Goal: Information Seeking & Learning: Learn about a topic

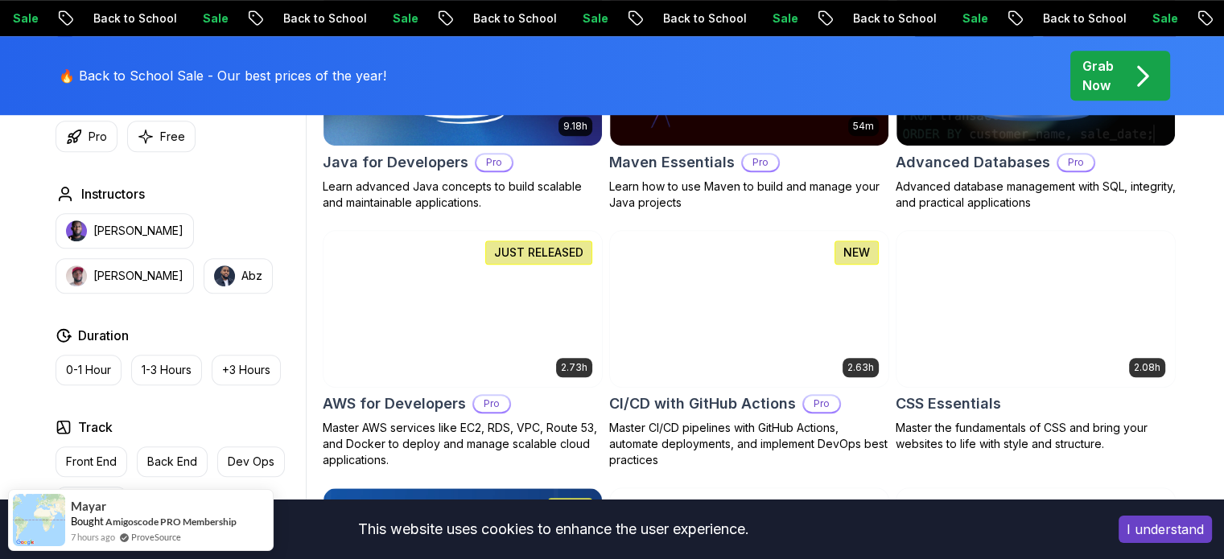
scroll to position [1132, 0]
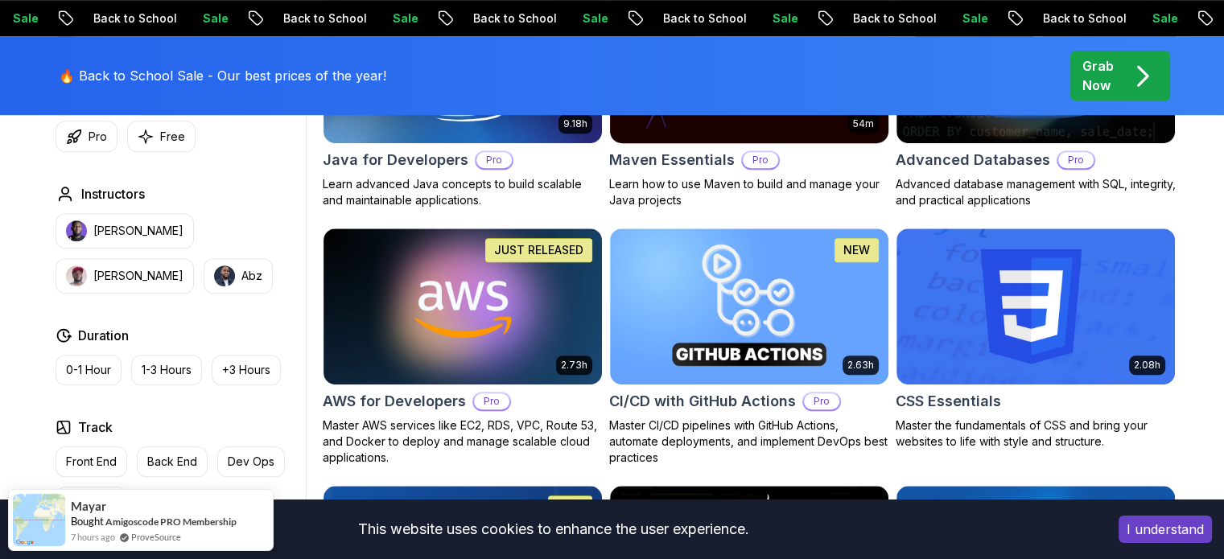
click at [1175, 530] on button "I understand" at bounding box center [1165, 529] width 93 height 27
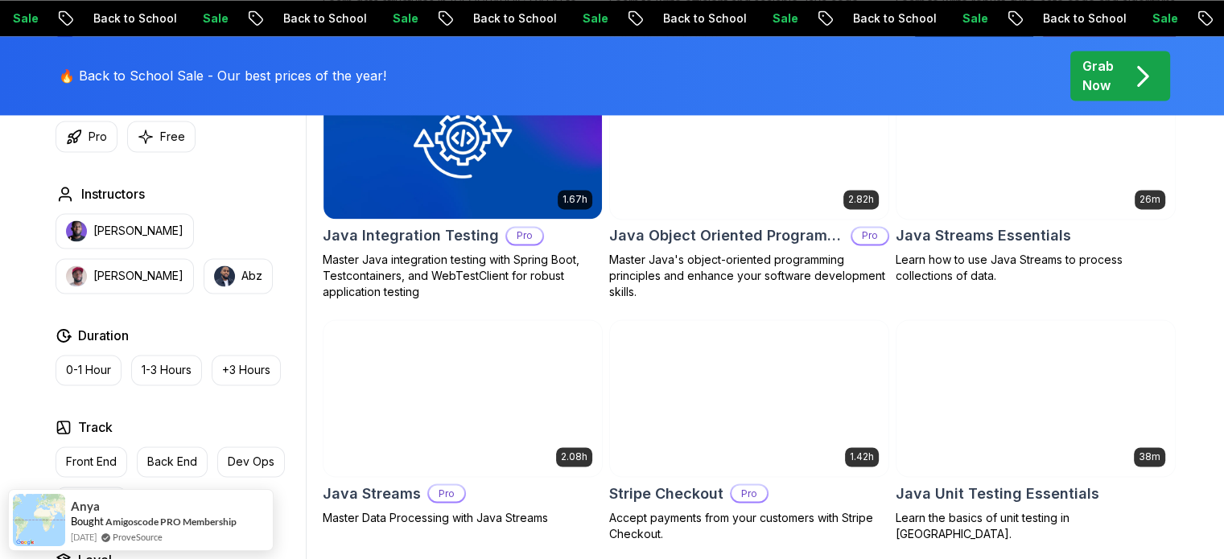
scroll to position [2587, 0]
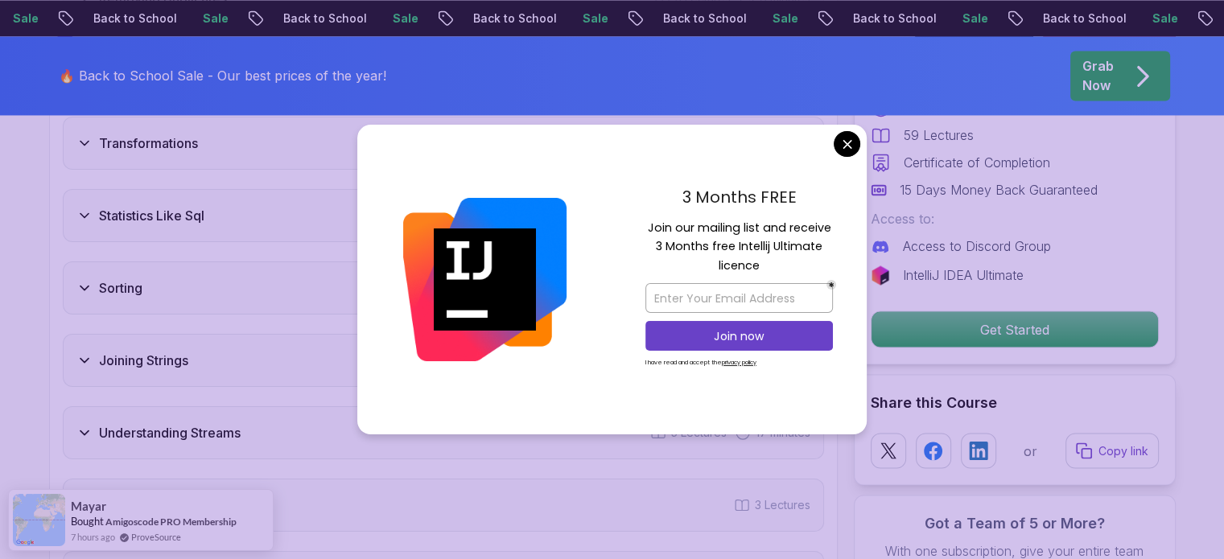
scroll to position [2736, 0]
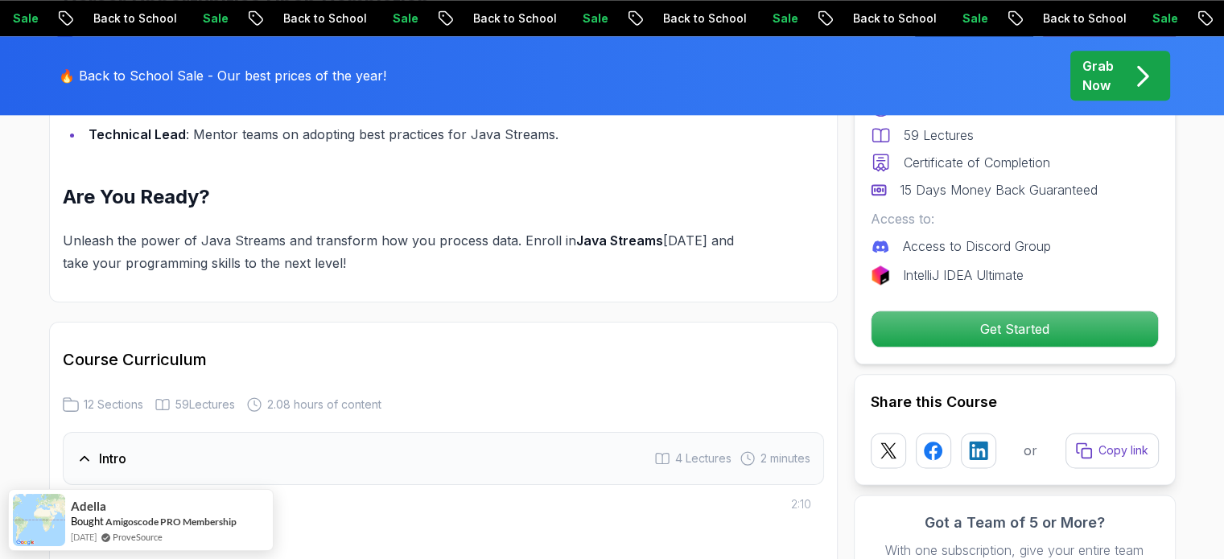
scroll to position [1931, 0]
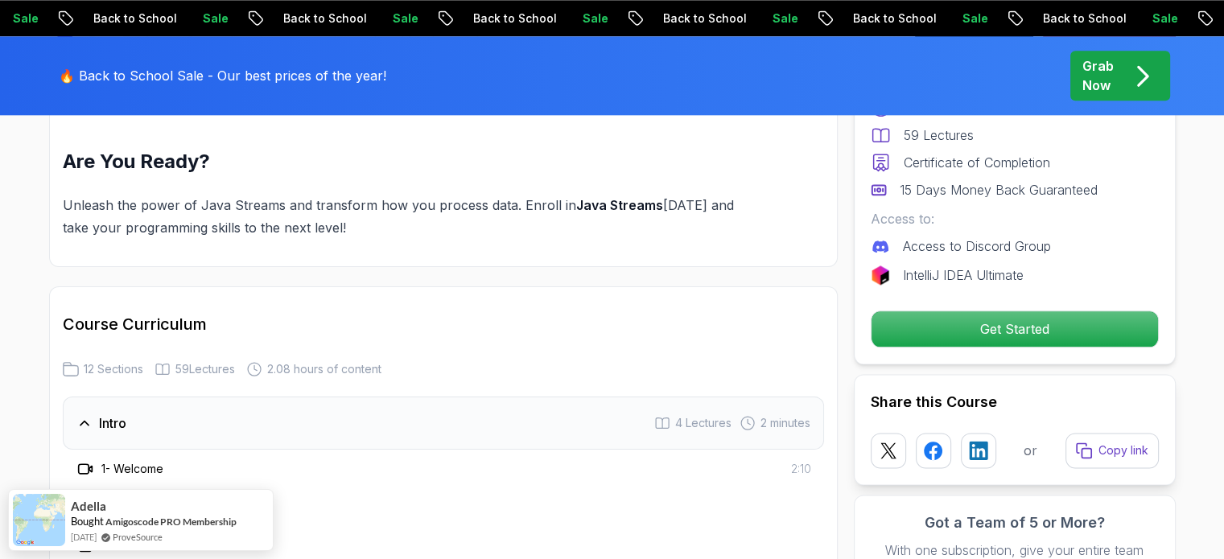
click at [1098, 83] on p "Grab Now" at bounding box center [1097, 75] width 31 height 39
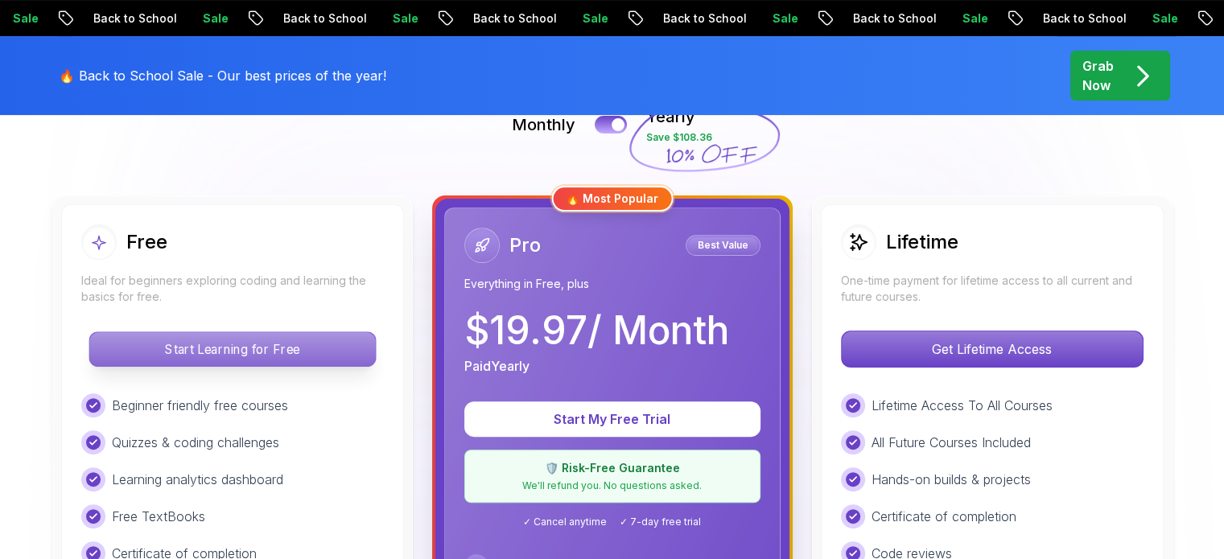
scroll to position [383, 0]
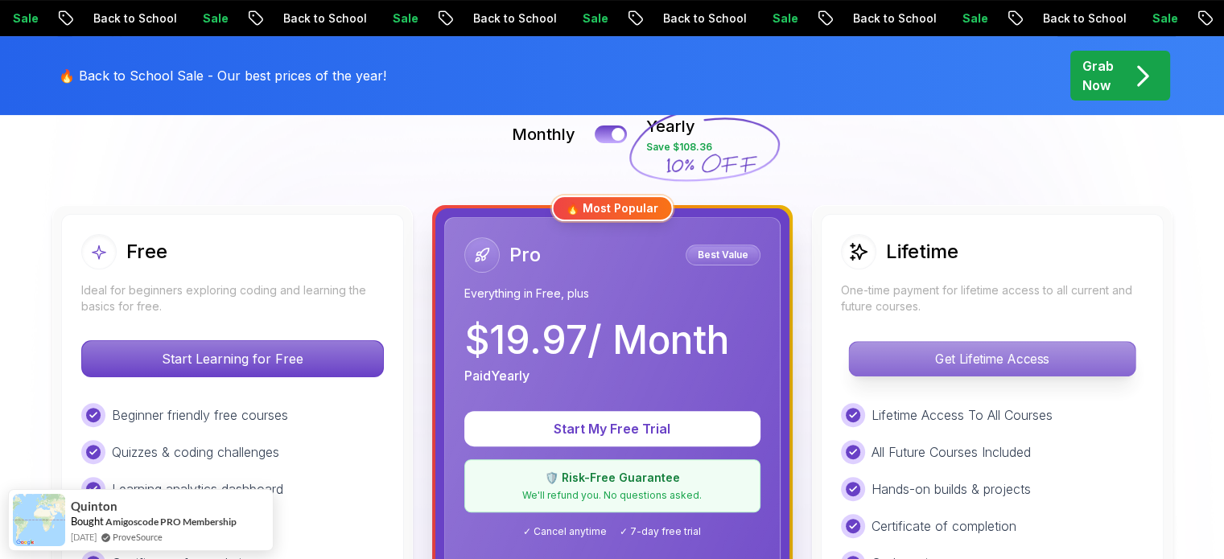
click at [934, 353] on p "Get Lifetime Access" at bounding box center [992, 359] width 286 height 34
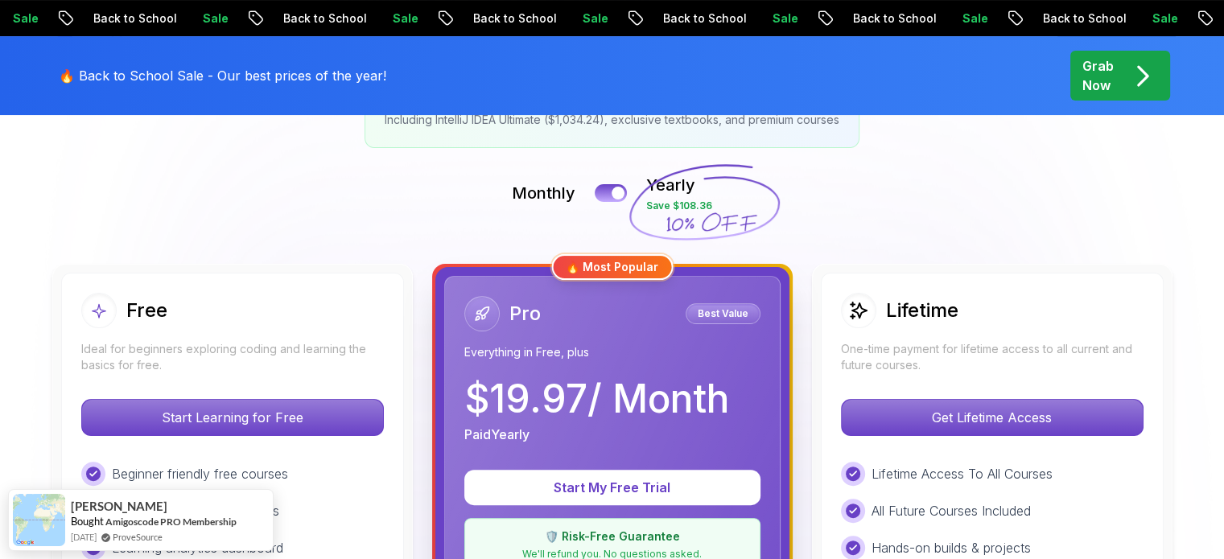
scroll to position [324, 0]
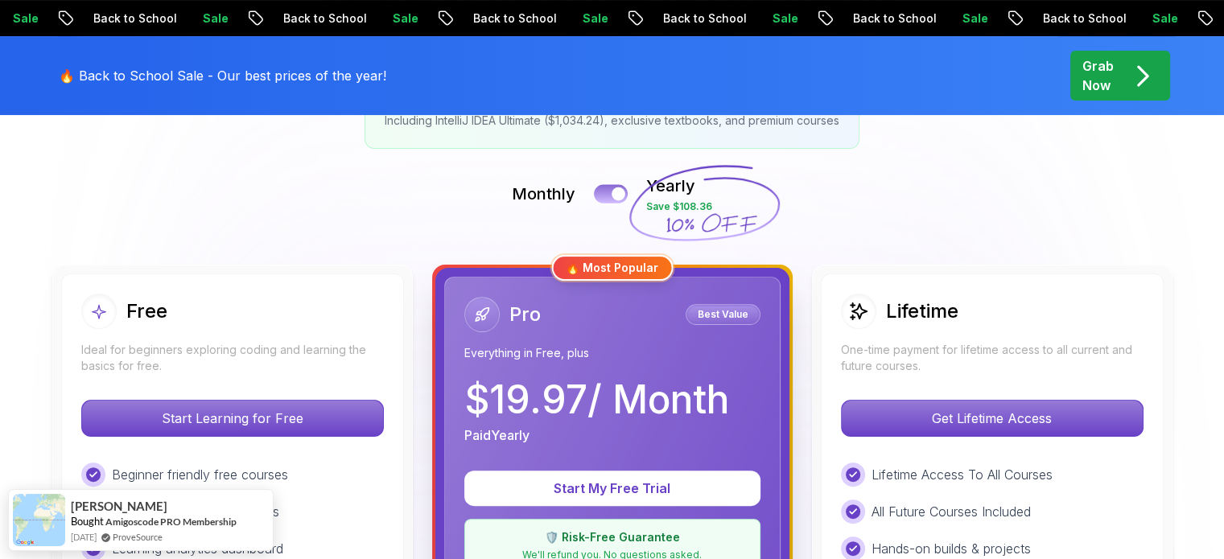
click at [604, 199] on button at bounding box center [611, 193] width 34 height 19
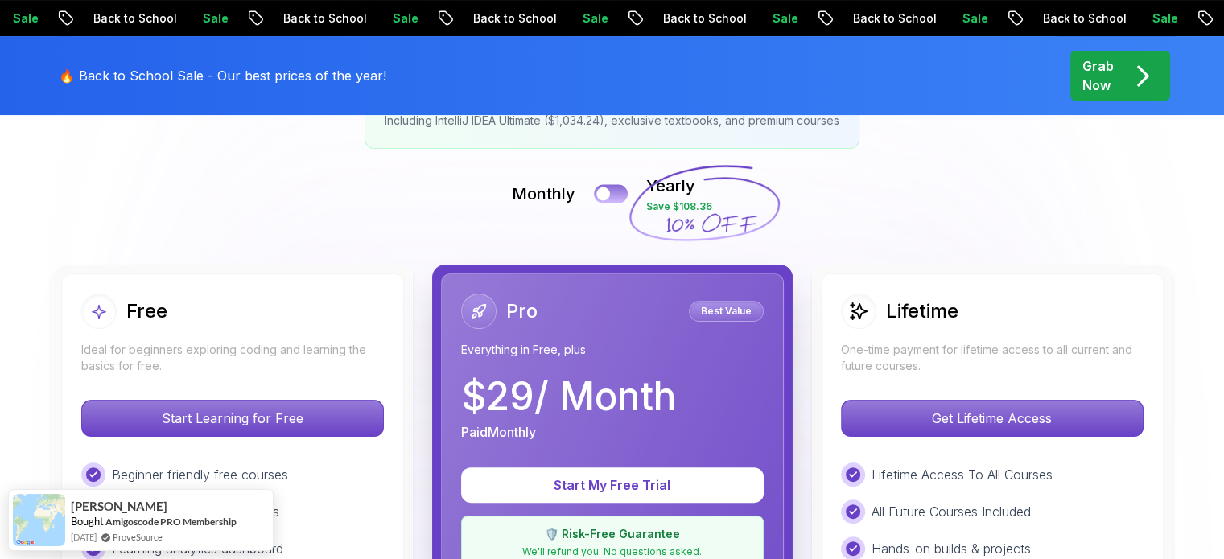
click at [604, 199] on div at bounding box center [603, 195] width 14 height 14
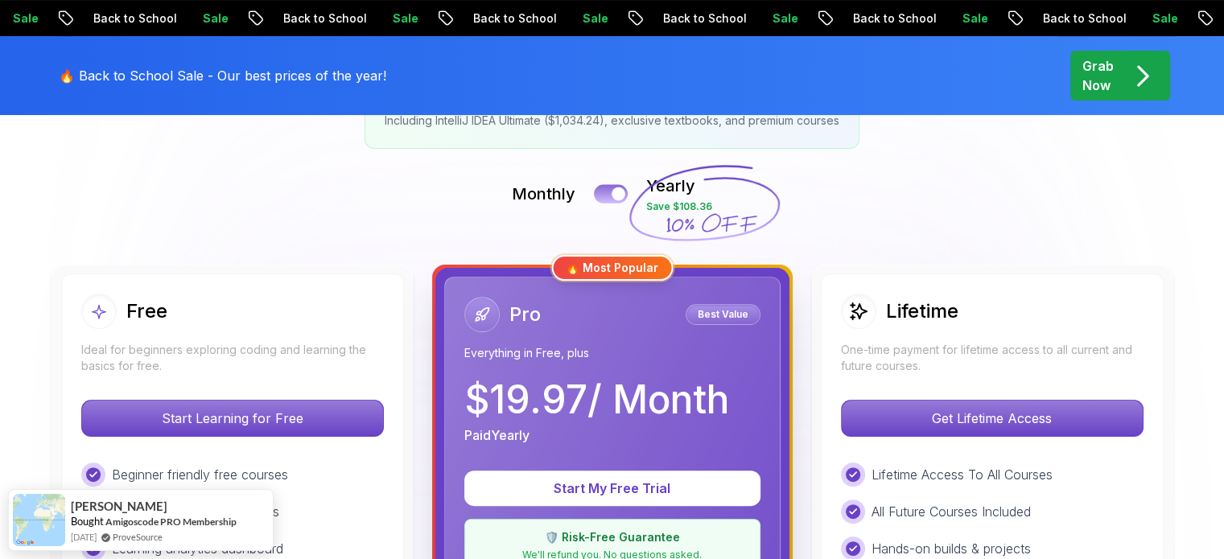
click at [604, 199] on button at bounding box center [611, 193] width 34 height 19
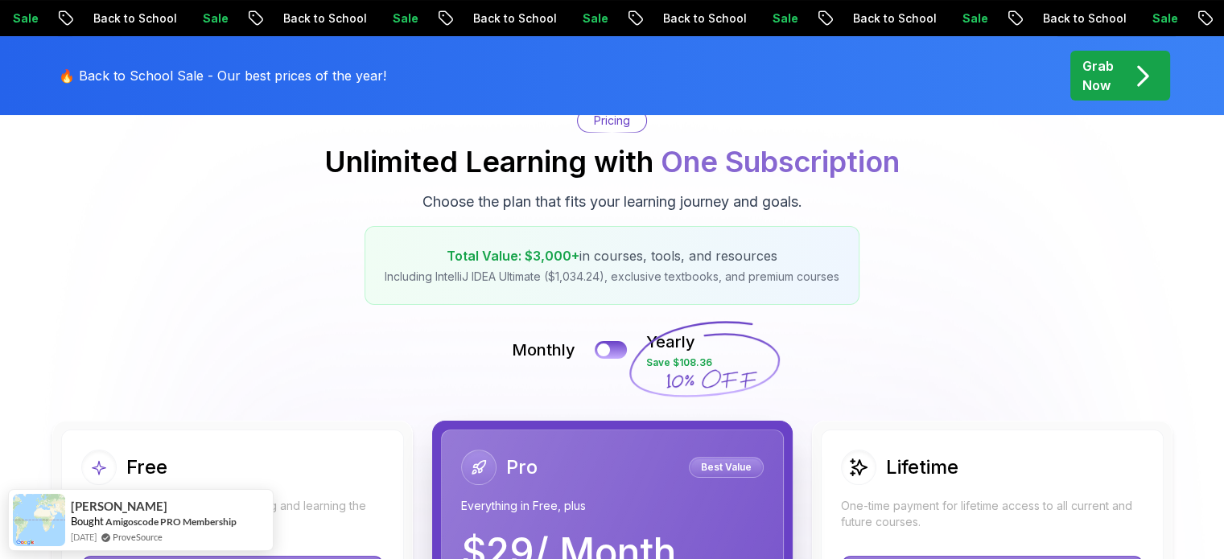
scroll to position [129, 0]
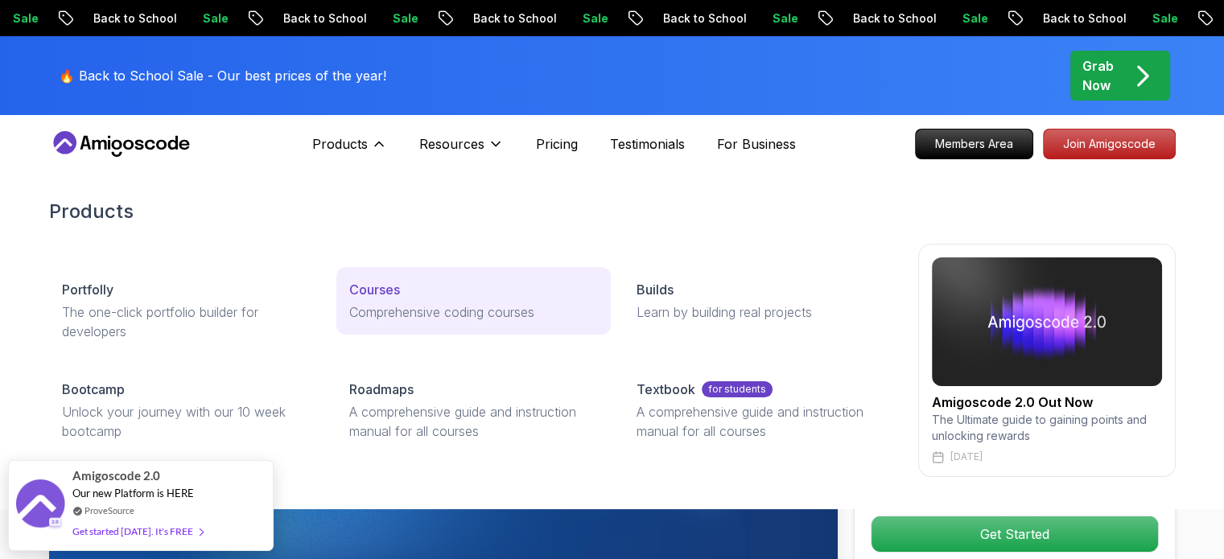
click at [391, 280] on p "Courses" at bounding box center [374, 289] width 51 height 19
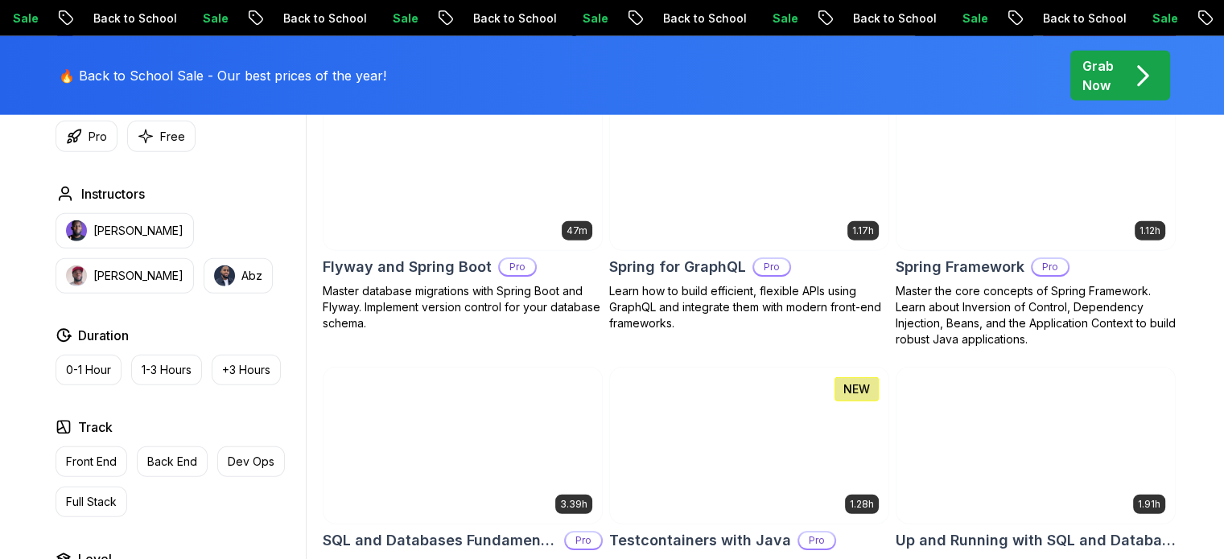
scroll to position [4114, 0]
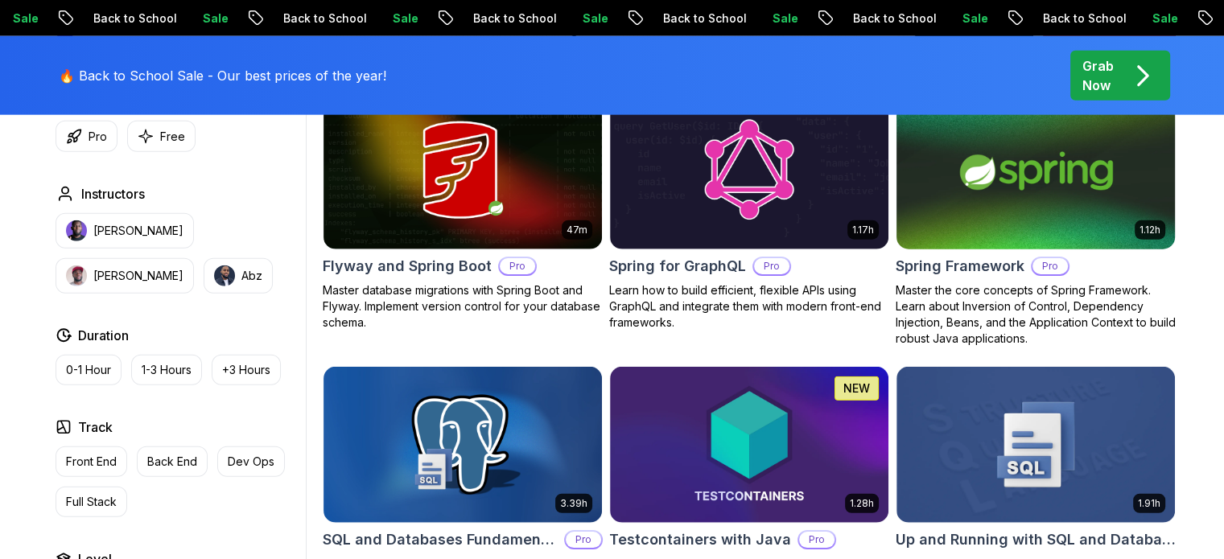
click at [1074, 171] on img at bounding box center [1035, 171] width 292 height 163
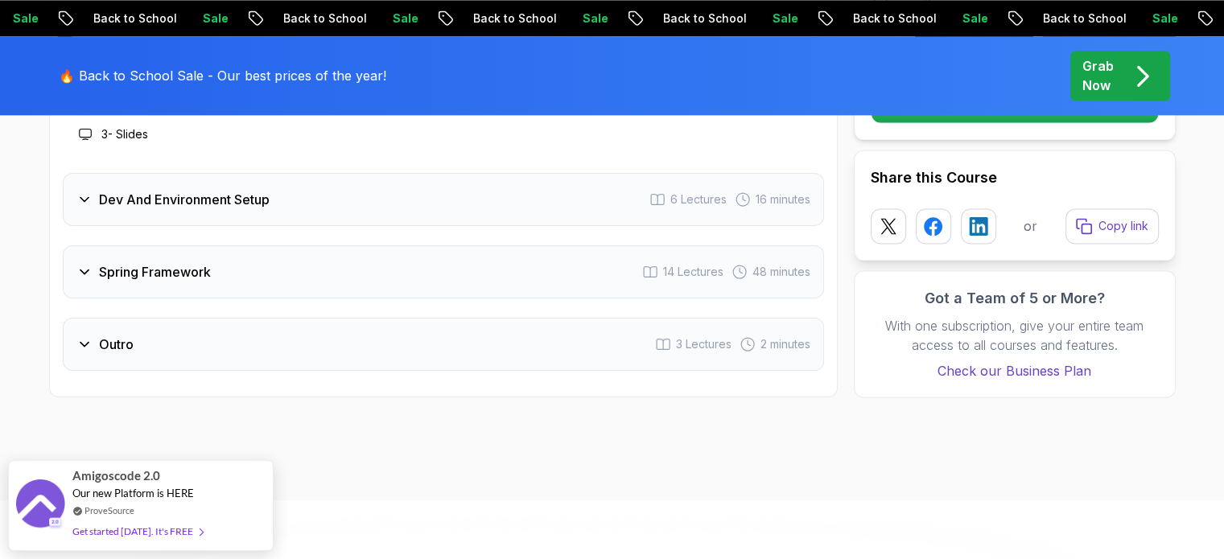
scroll to position [2323, 0]
click at [472, 266] on div "Spring Framework 14 Lectures 48 minutes" at bounding box center [443, 272] width 761 height 53
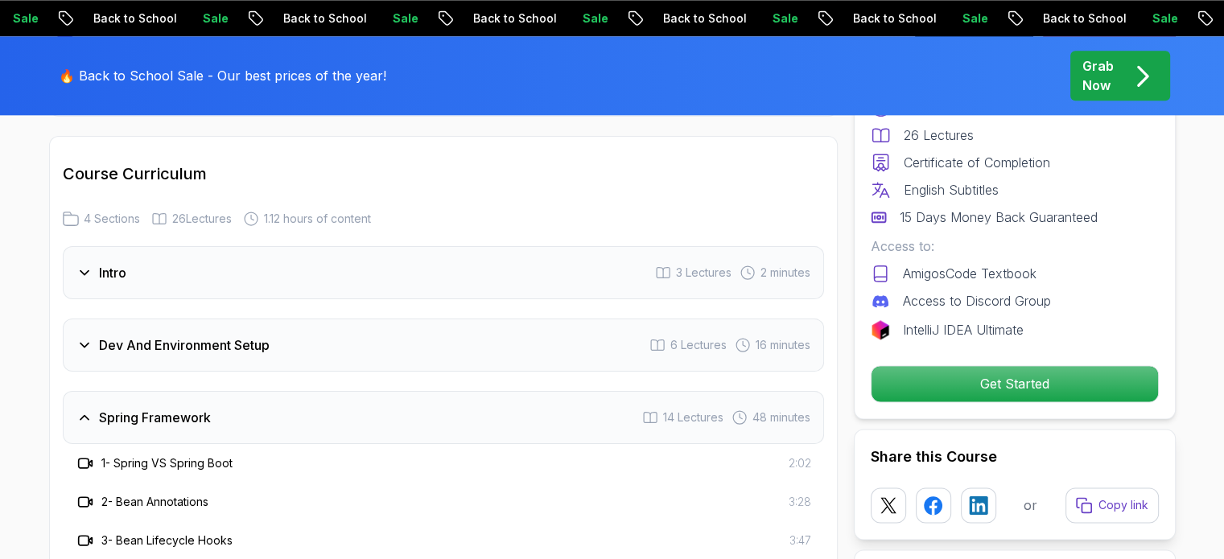
scroll to position [2063, 0]
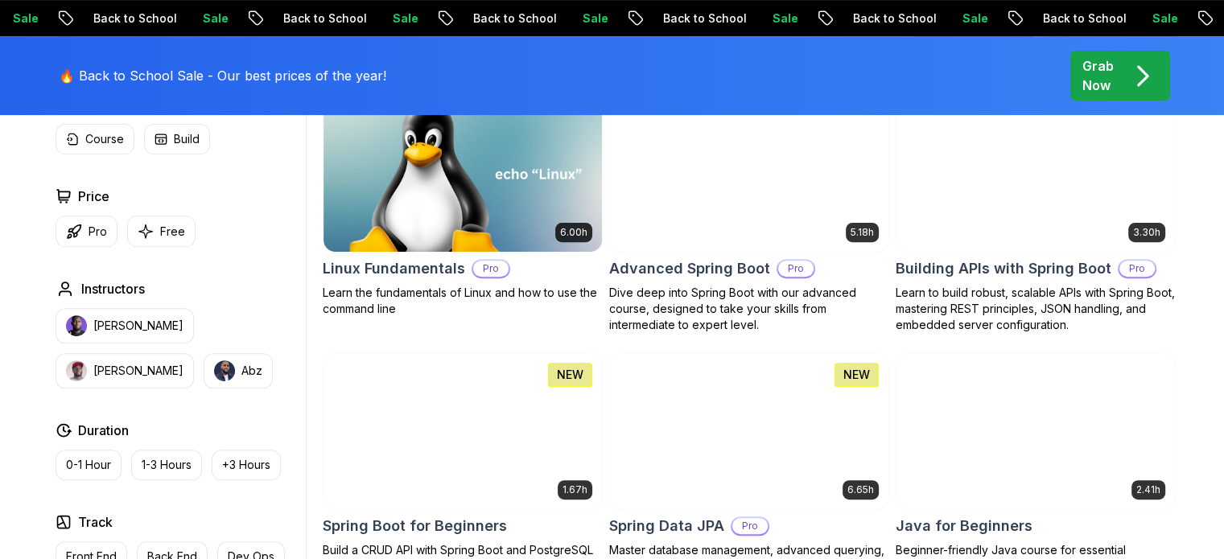
scroll to position [525, 0]
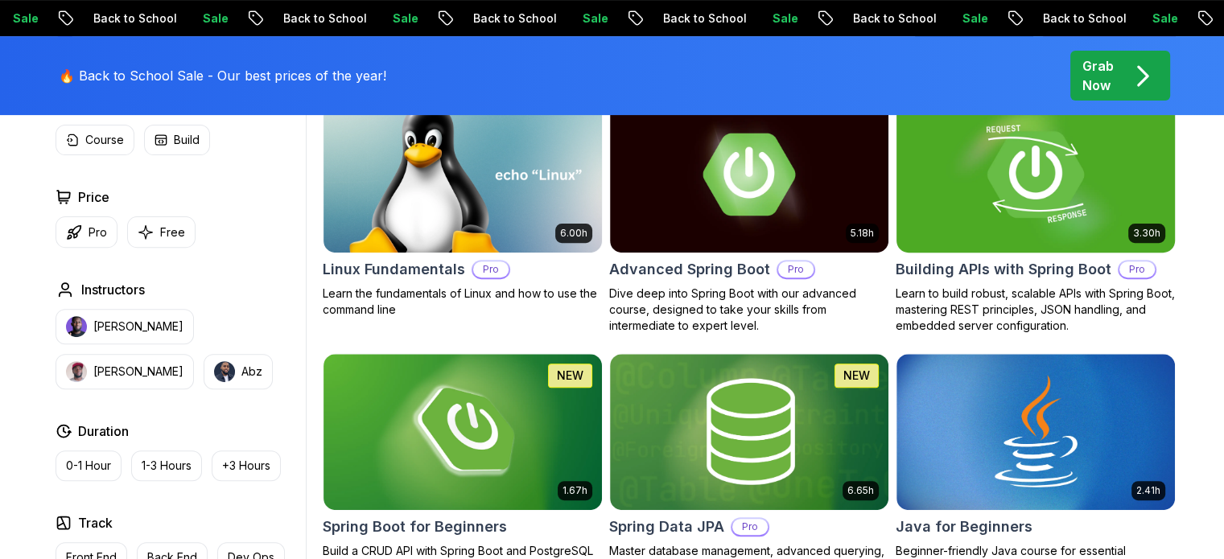
click at [1003, 225] on img at bounding box center [1035, 174] width 292 height 163
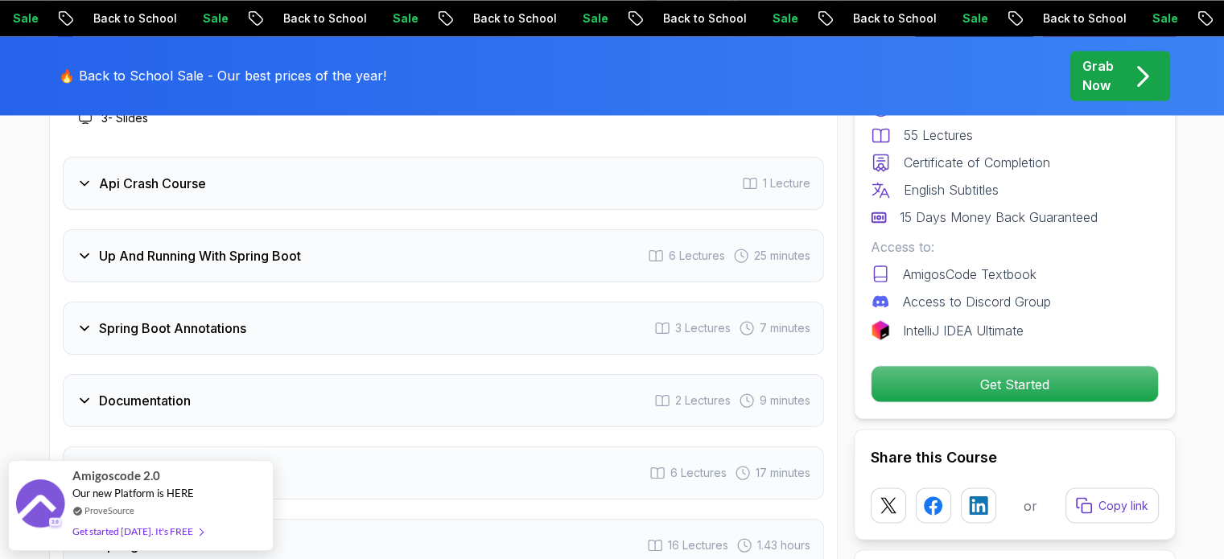
scroll to position [2833, 0]
click at [467, 302] on div "Spring Boot Annotations 3 Lectures 7 minutes" at bounding box center [443, 328] width 761 height 53
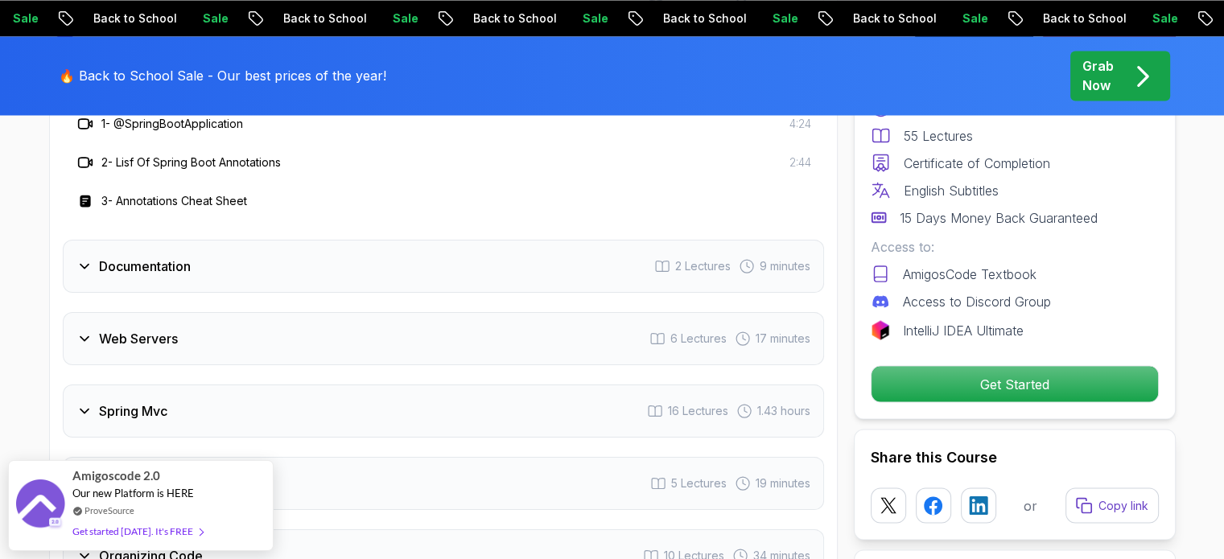
scroll to position [2970, 0]
click at [402, 393] on div "Spring Mvc 16 Lectures 1.43 hours" at bounding box center [443, 407] width 761 height 53
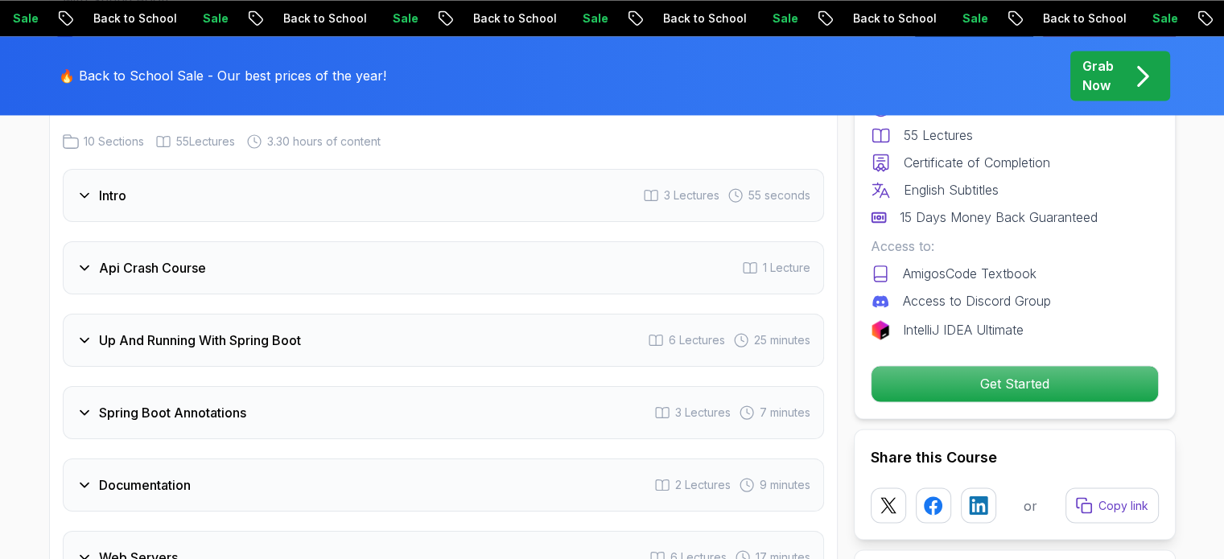
scroll to position [2610, 0]
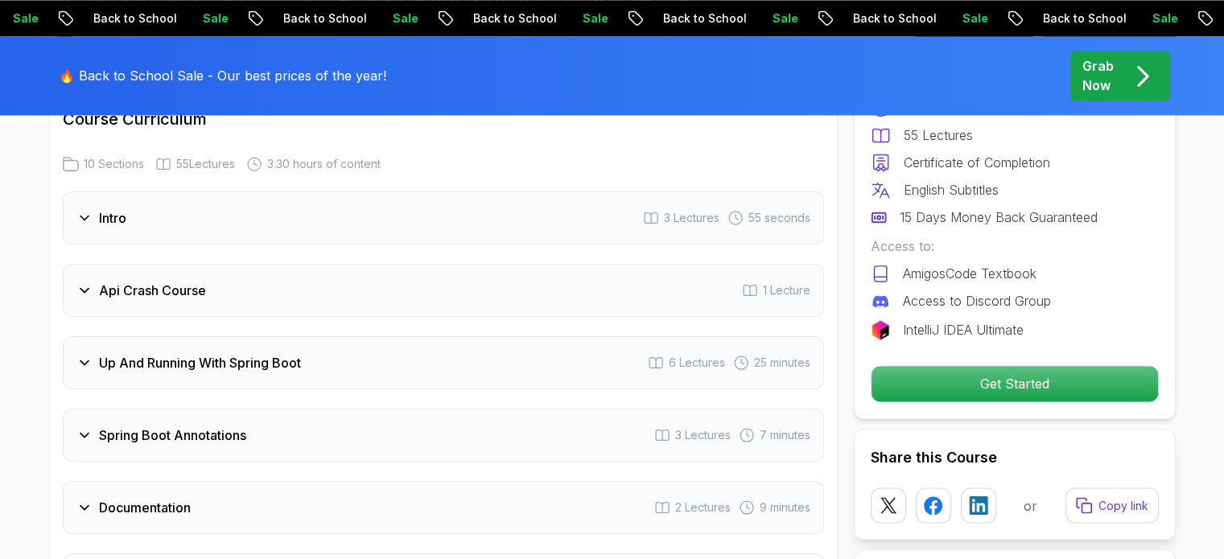
click at [299, 274] on div "Api Crash Course 1 Lecture" at bounding box center [443, 290] width 761 height 53
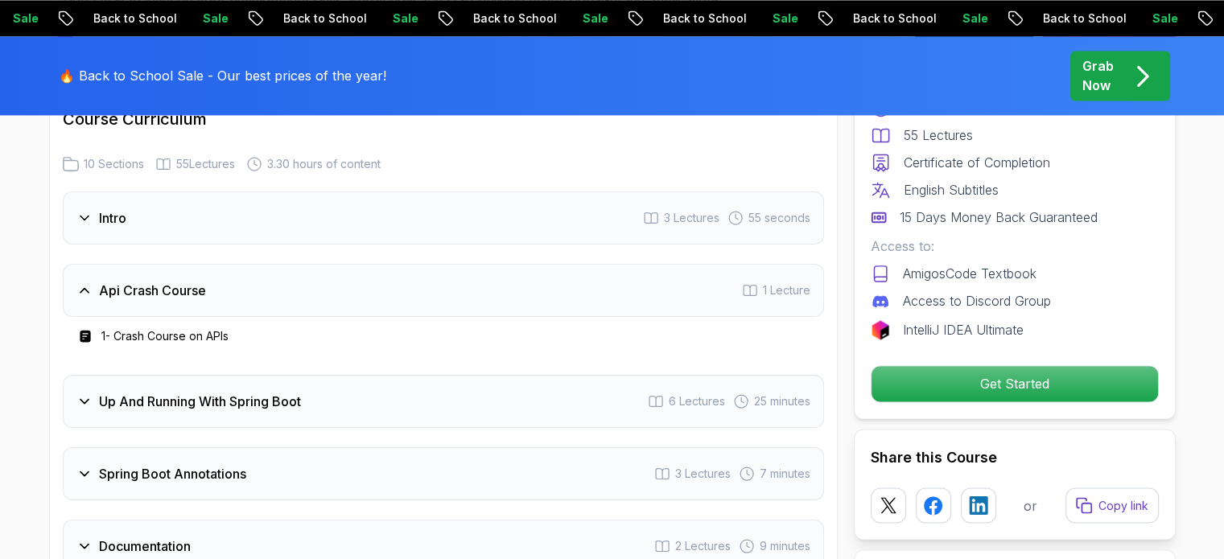
click at [299, 276] on div "Api Crash Course 1 Lecture" at bounding box center [443, 290] width 761 height 53
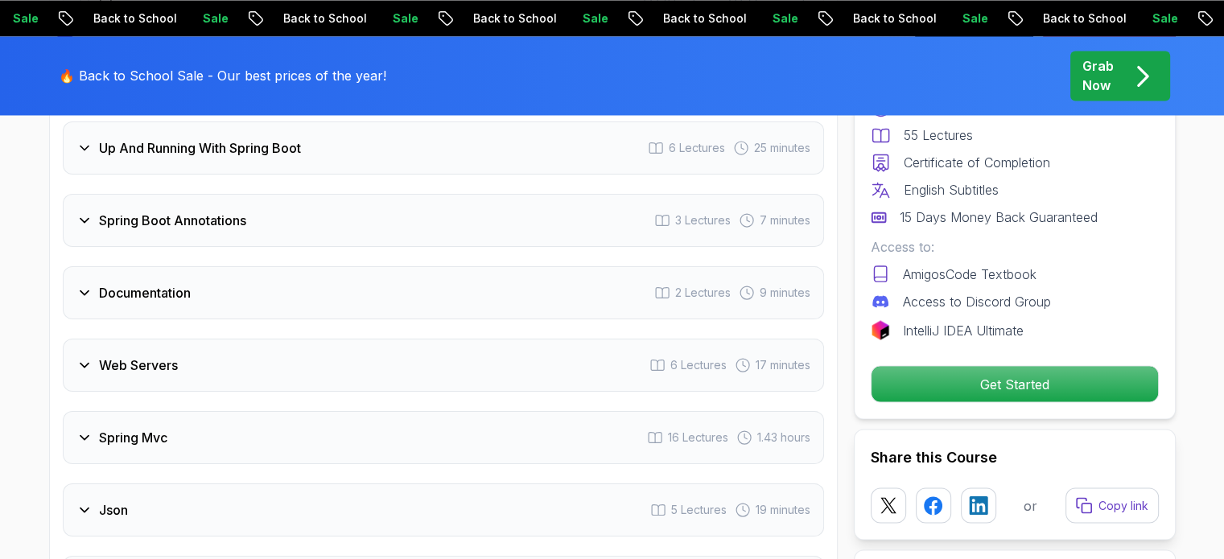
scroll to position [2833, 0]
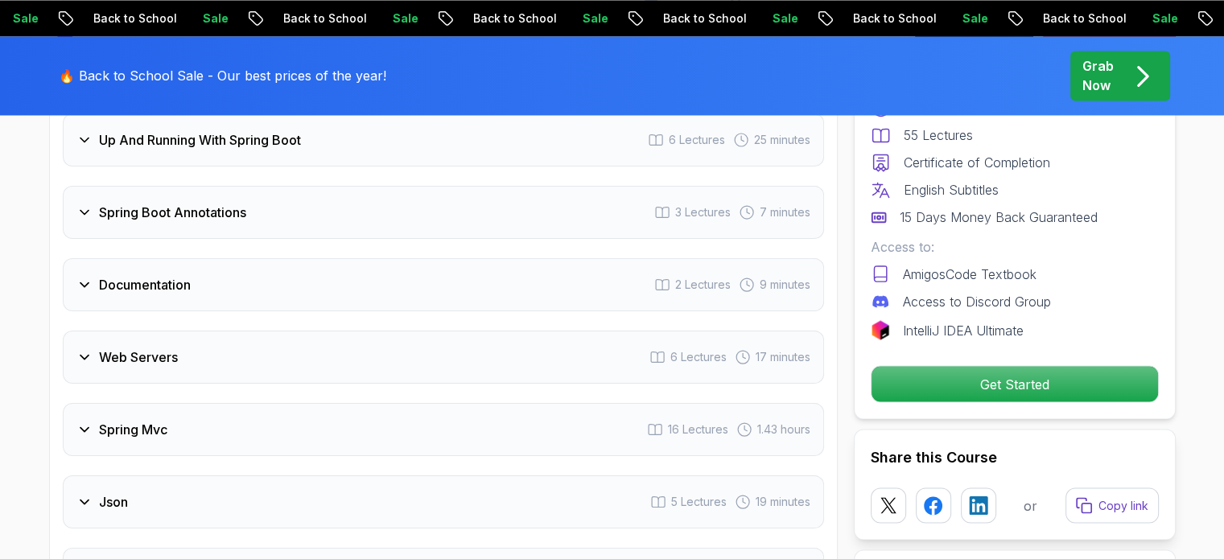
click at [291, 331] on div "Web Servers 6 Lectures 17 minutes" at bounding box center [443, 357] width 761 height 53
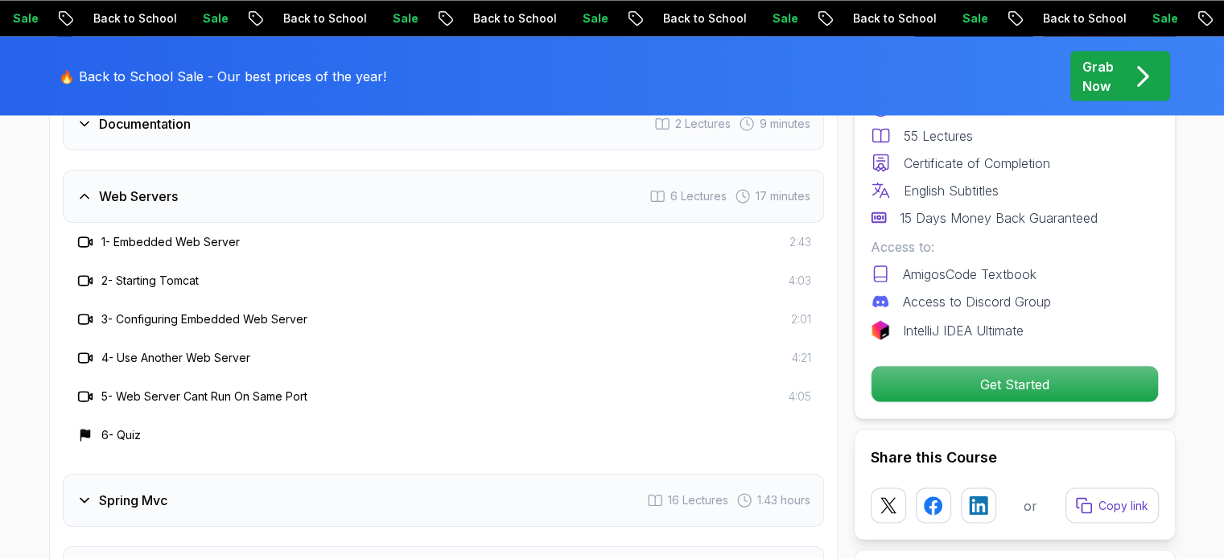
scroll to position [2994, 0]
click at [271, 171] on div "Web Servers 6 Lectures 17 minutes" at bounding box center [443, 196] width 761 height 53
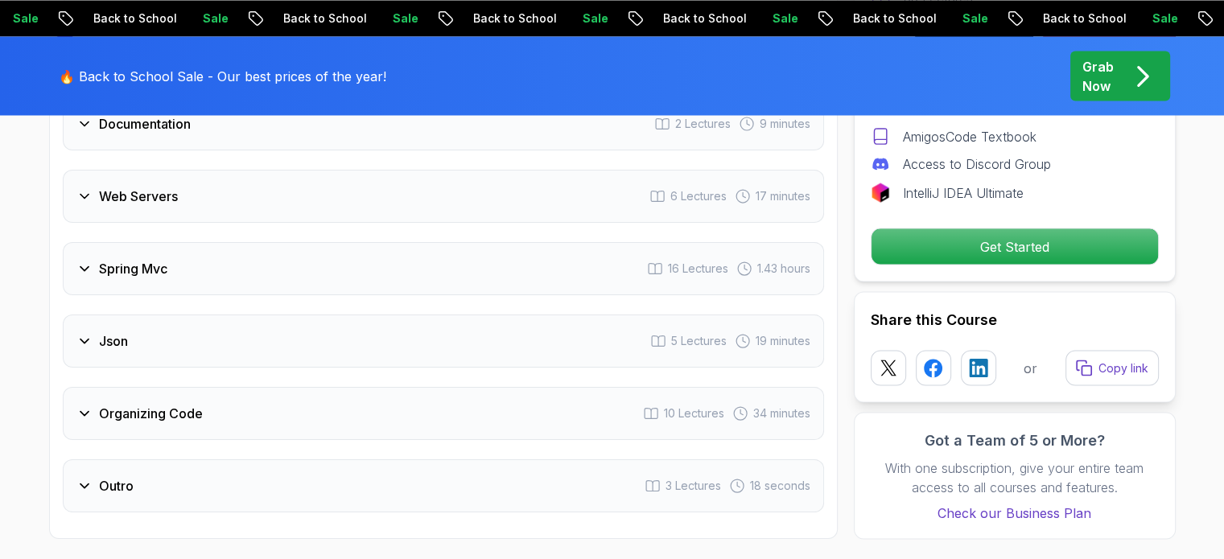
click at [267, 315] on div "Json 5 Lectures 19 minutes" at bounding box center [443, 341] width 761 height 53
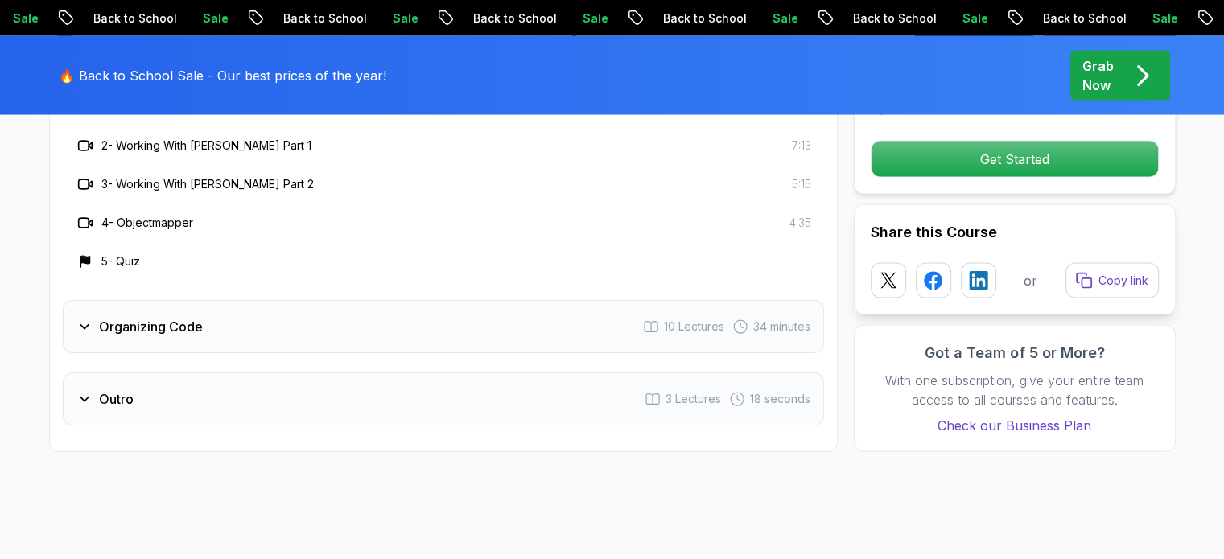
scroll to position [3276, 0]
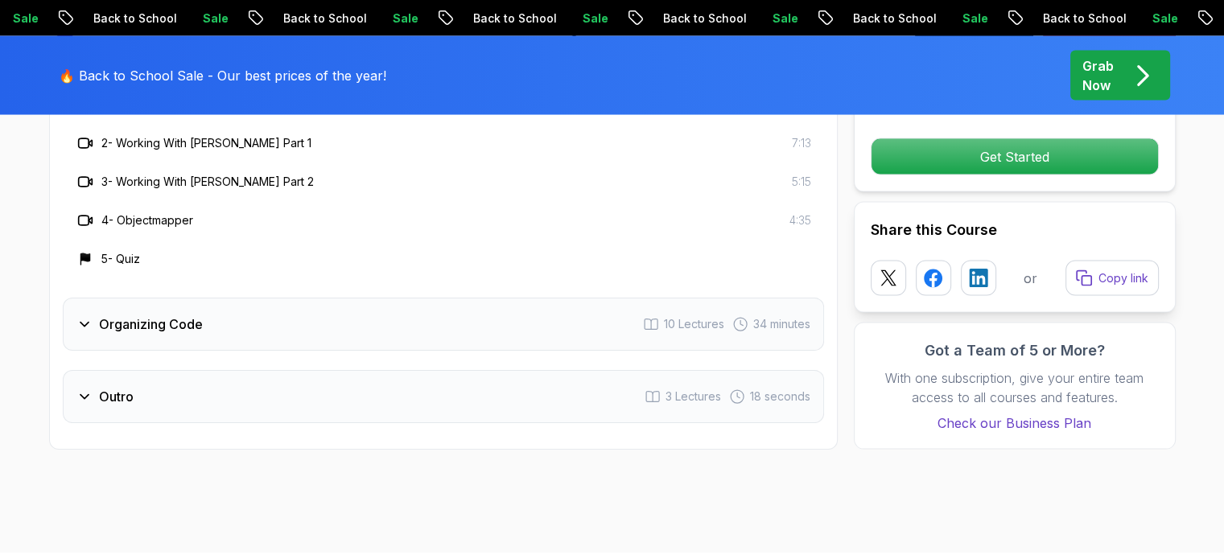
click at [249, 298] on div "Organizing Code 10 Lectures 34 minutes" at bounding box center [443, 324] width 761 height 53
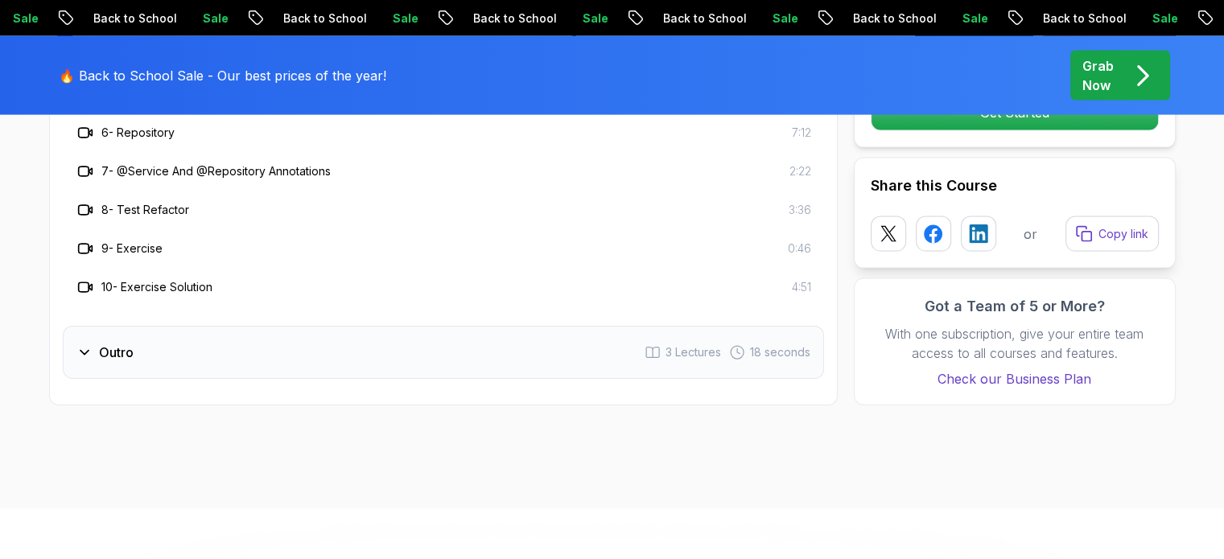
scroll to position [3512, 0]
click at [227, 331] on div "Outro 3 Lectures 18 seconds" at bounding box center [443, 354] width 761 height 53
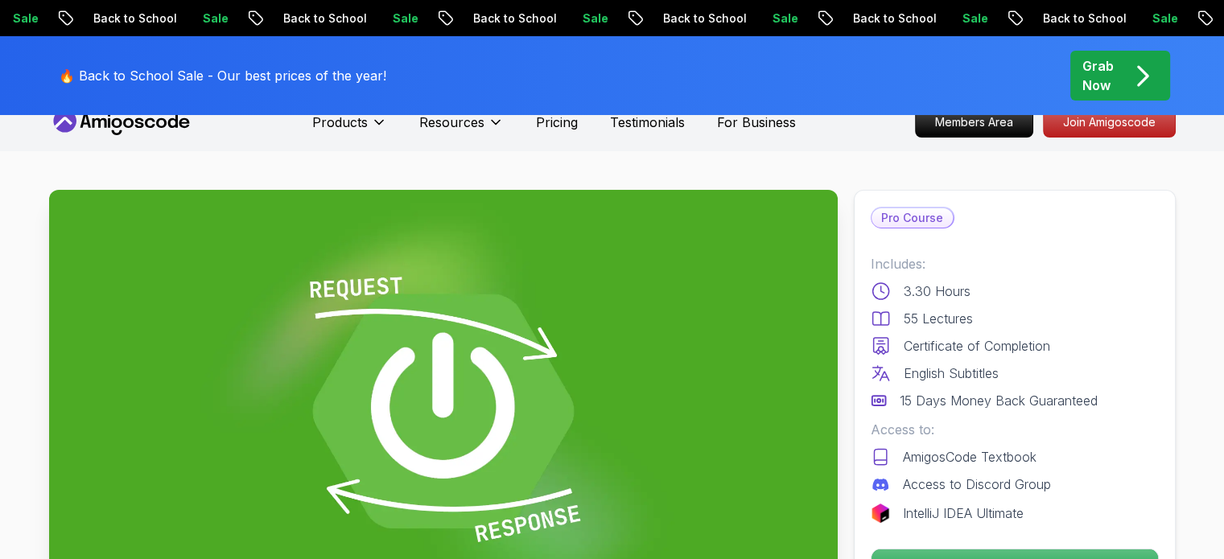
scroll to position [0, 0]
